Goal: Task Accomplishment & Management: Manage account settings

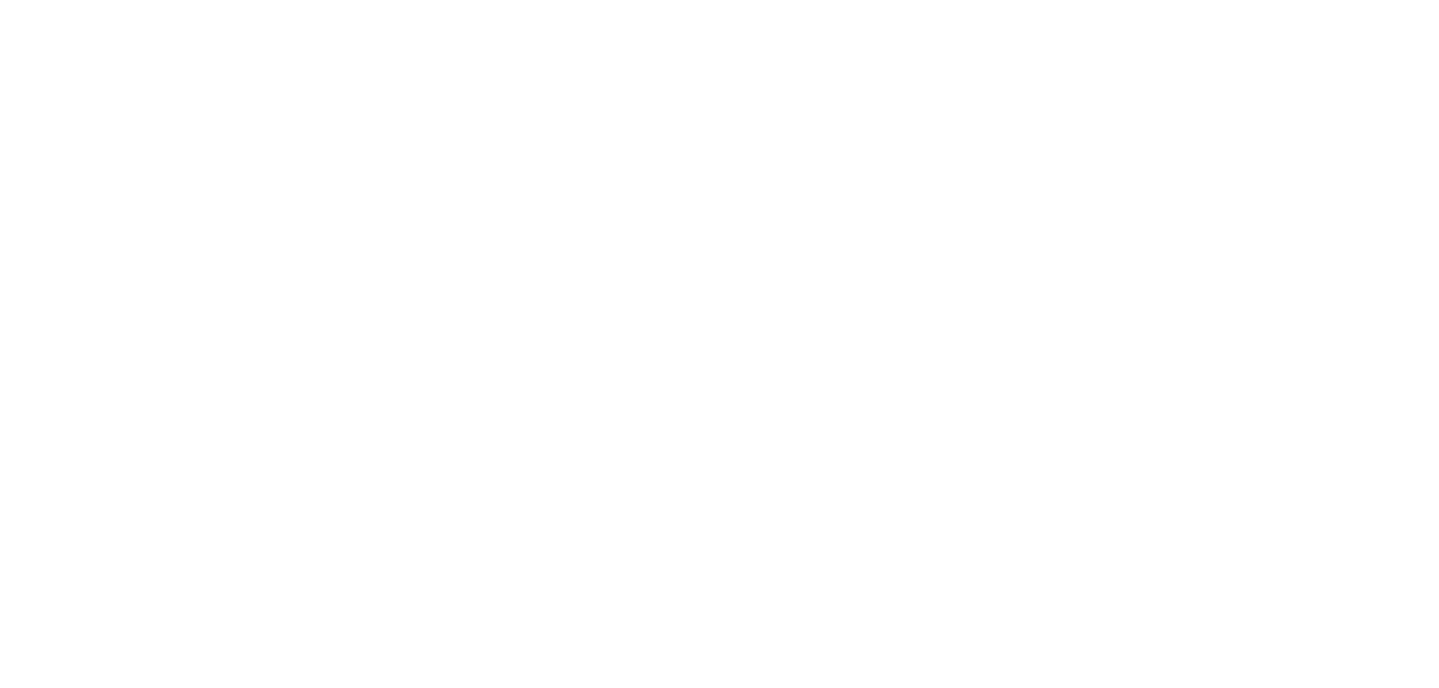
click at [227, 327] on input "Username or email address *" at bounding box center [136, 336] width 181 height 25
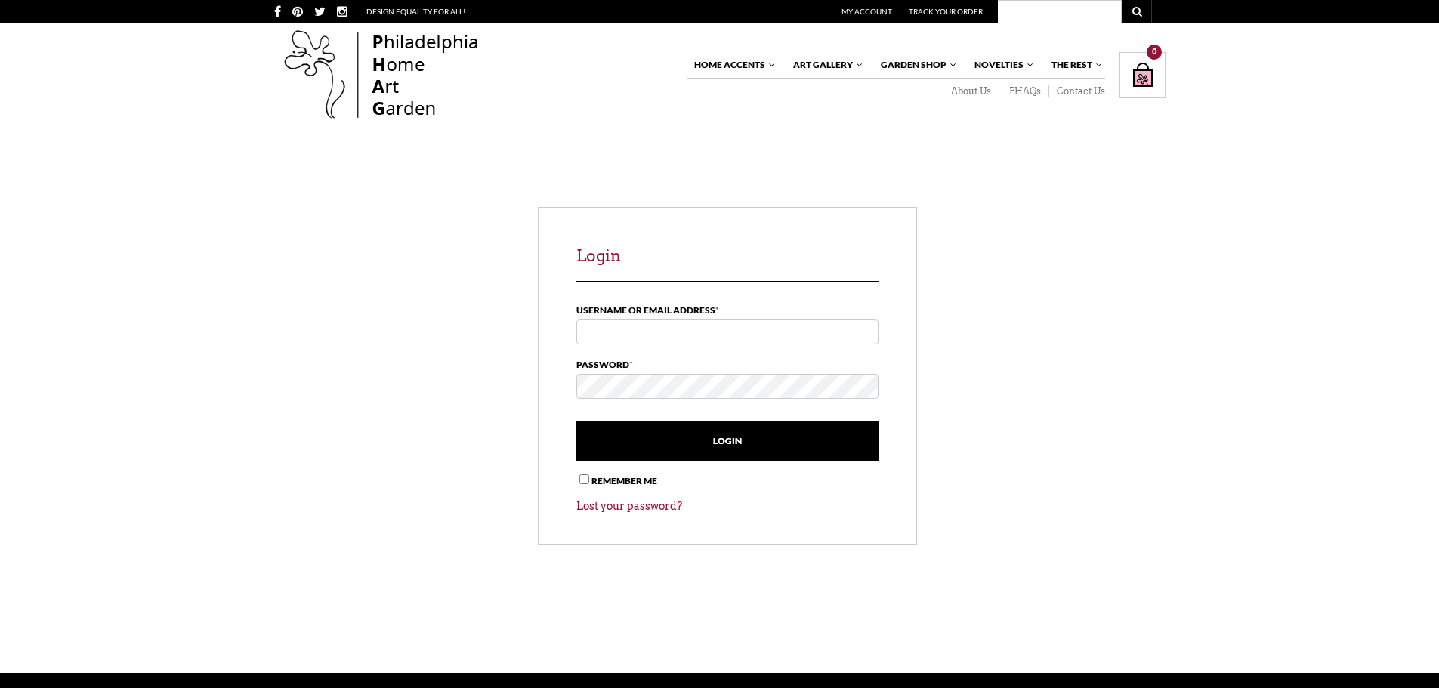
type input "[EMAIL_ADDRESS][DOMAIN_NAME]"
click at [411, 385] on div "Login Username or email address * nukleopatra71@bigpond.com Password * Login Re…" at bounding box center [727, 376] width 906 height 338
click at [582, 480] on input "Remember me" at bounding box center [584, 479] width 10 height 10
checkbox input "true"
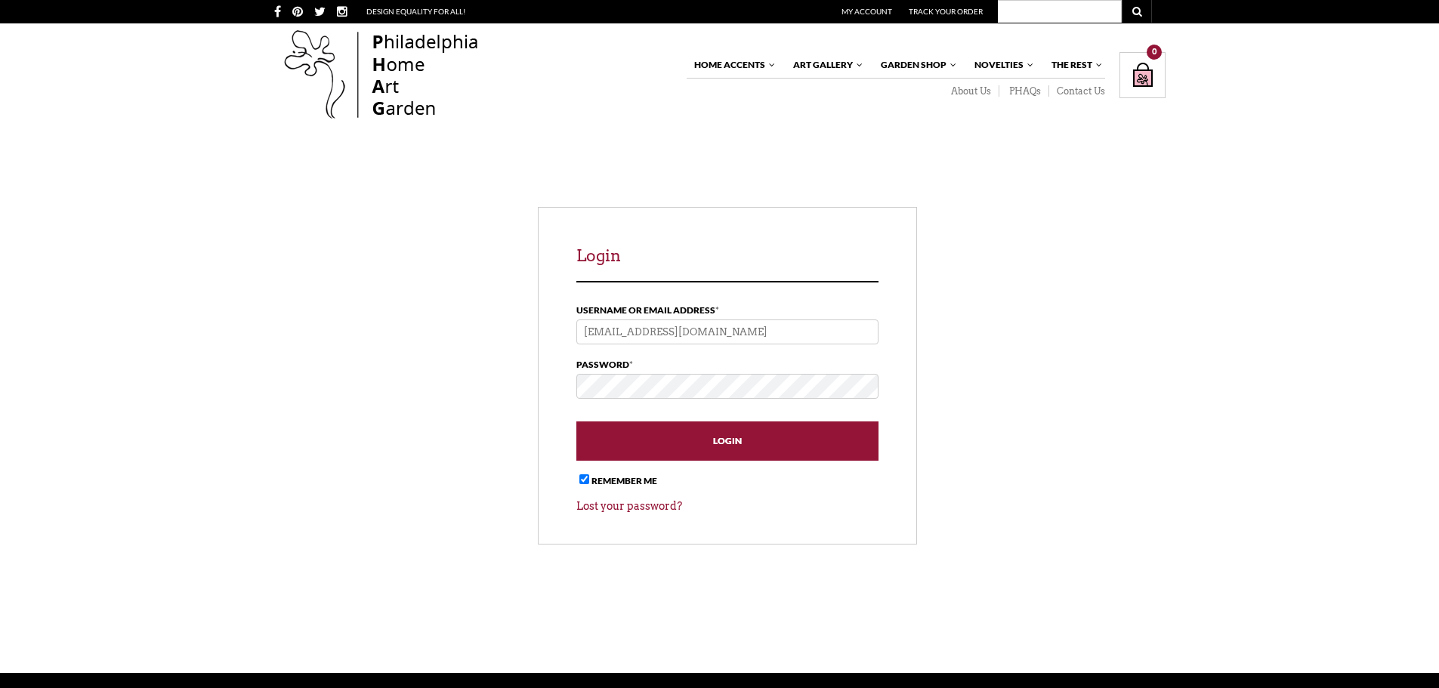
click at [701, 436] on input "Login" at bounding box center [727, 440] width 302 height 39
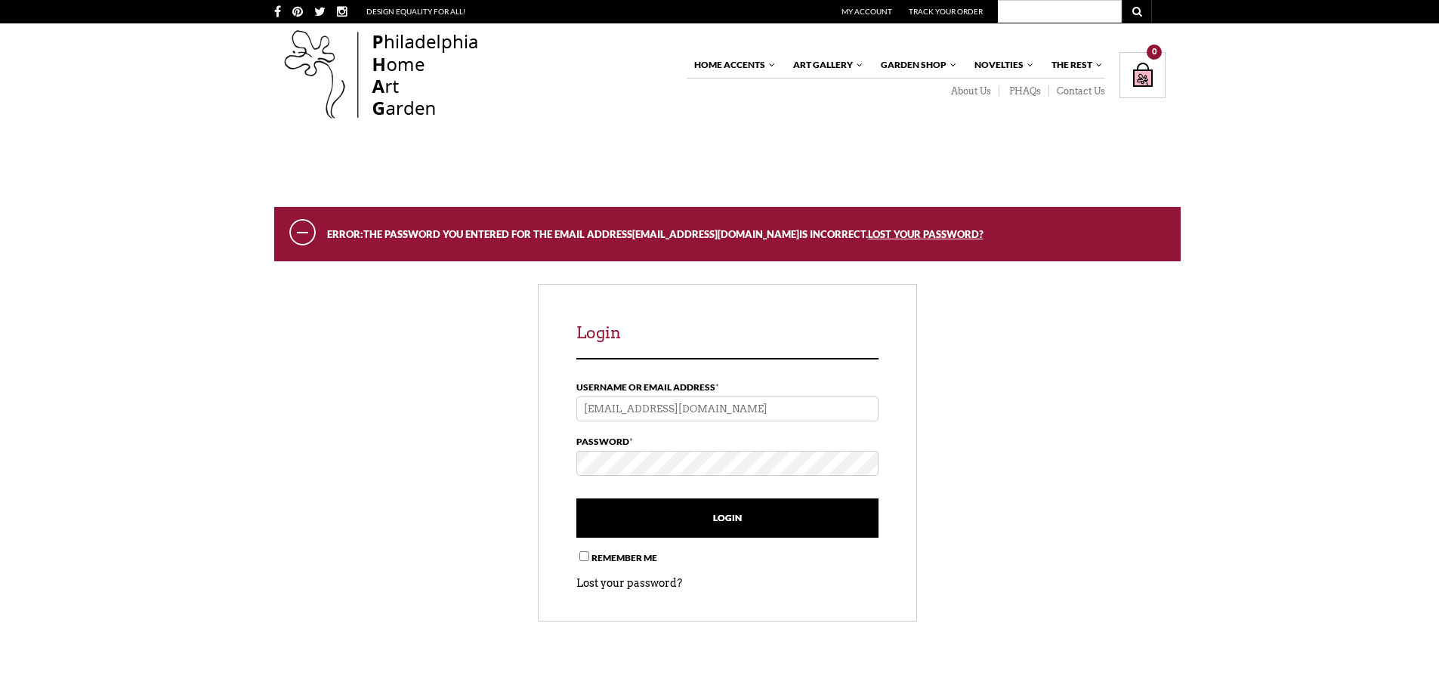
click at [603, 578] on link "Lost your password?" at bounding box center [629, 583] width 106 height 12
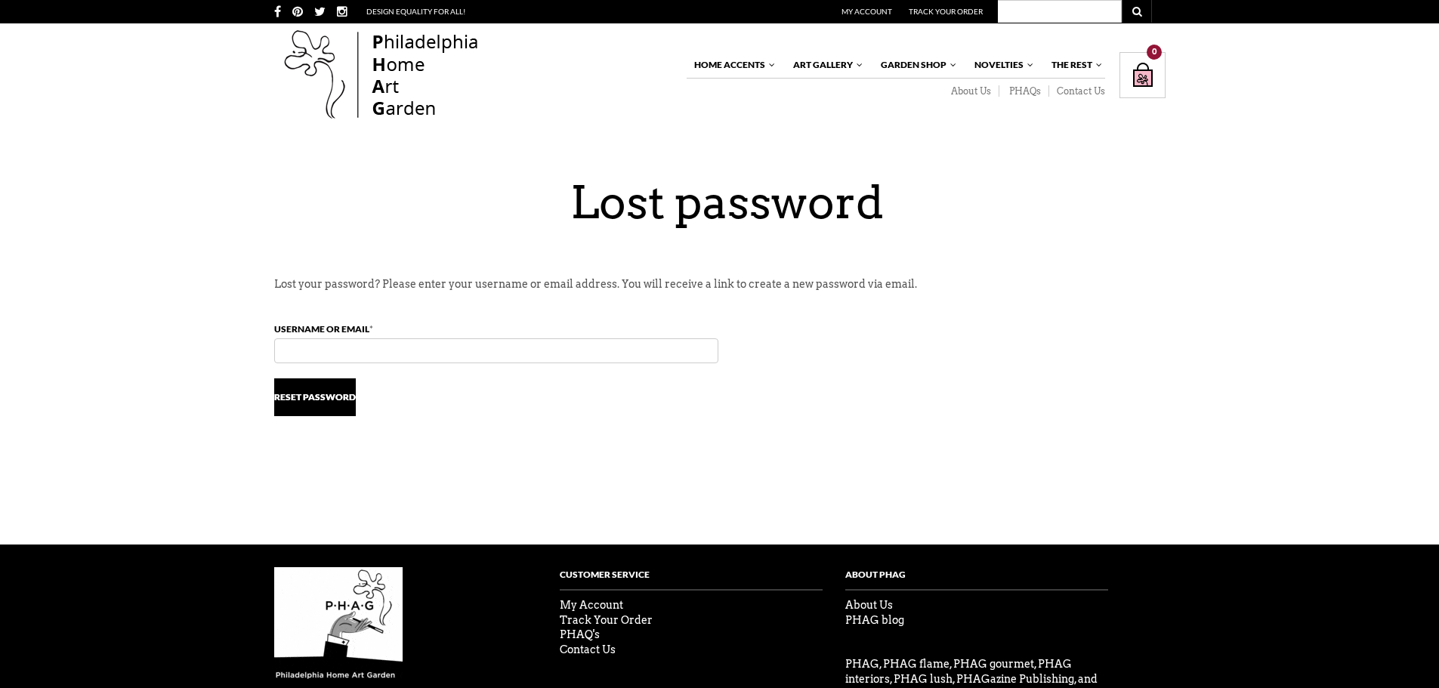
click at [316, 352] on input "Username or email * Required" at bounding box center [496, 350] width 444 height 25
type input "[EMAIL_ADDRESS][DOMAIN_NAME]"
click at [310, 392] on button "Reset password" at bounding box center [315, 397] width 82 height 38
